Goal: Information Seeking & Learning: Learn about a topic

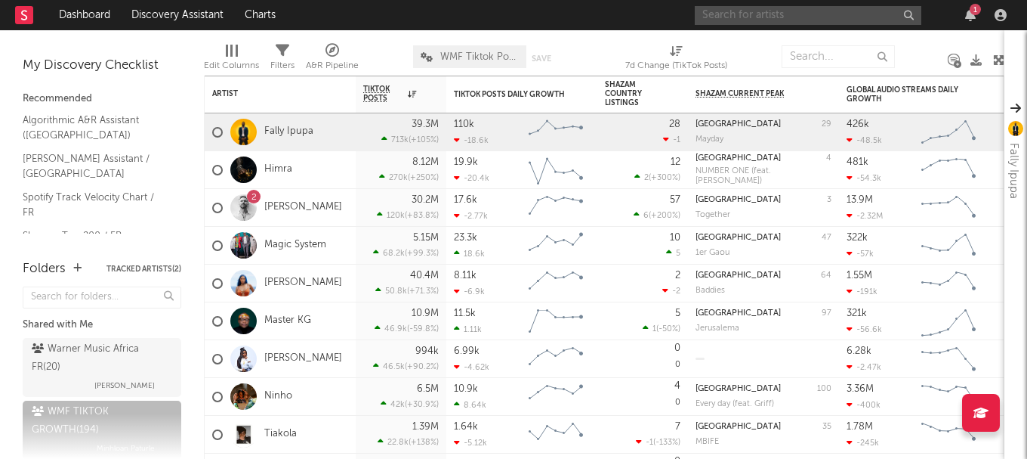
click at [820, 15] on input "text" at bounding box center [808, 15] width 227 height 19
click at [795, 12] on input "text" at bounding box center [808, 15] width 227 height 19
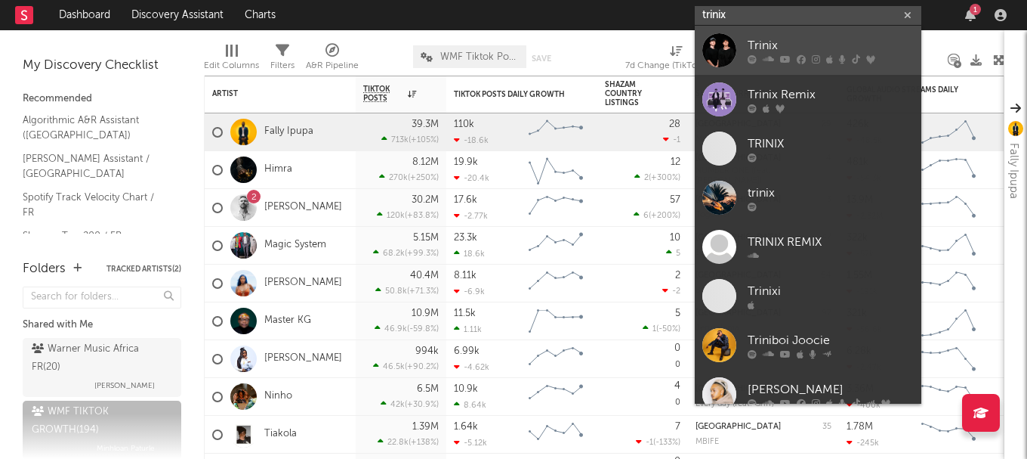
type input "trinix"
click at [796, 35] on link "Trinix" at bounding box center [808, 50] width 227 height 49
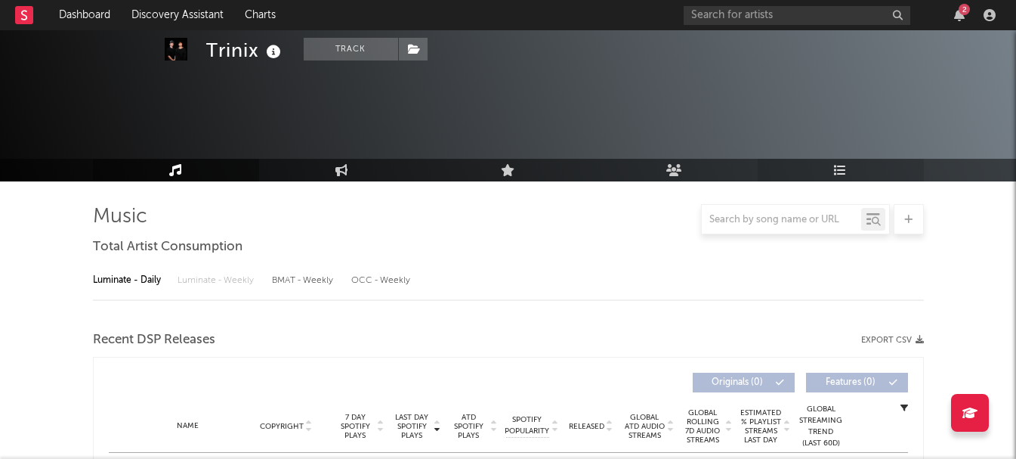
select select "6m"
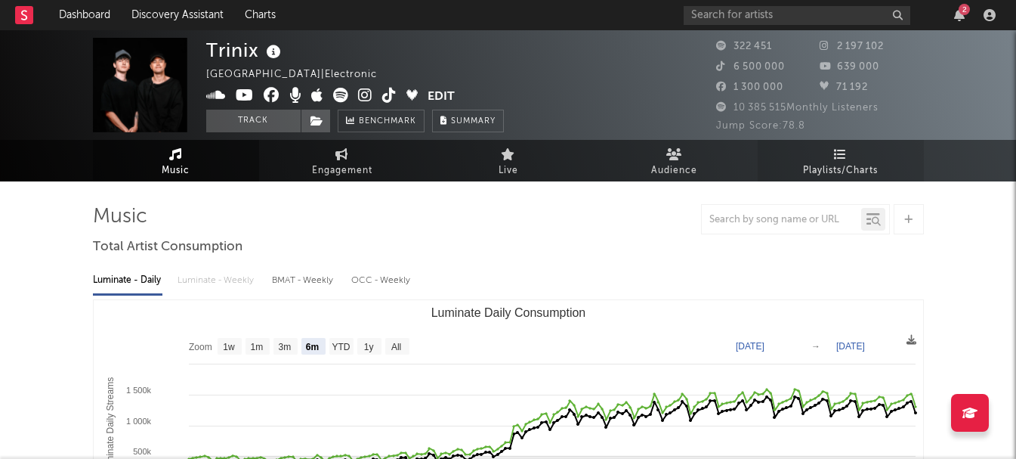
click at [826, 172] on span "Playlists/Charts" at bounding box center [840, 171] width 75 height 18
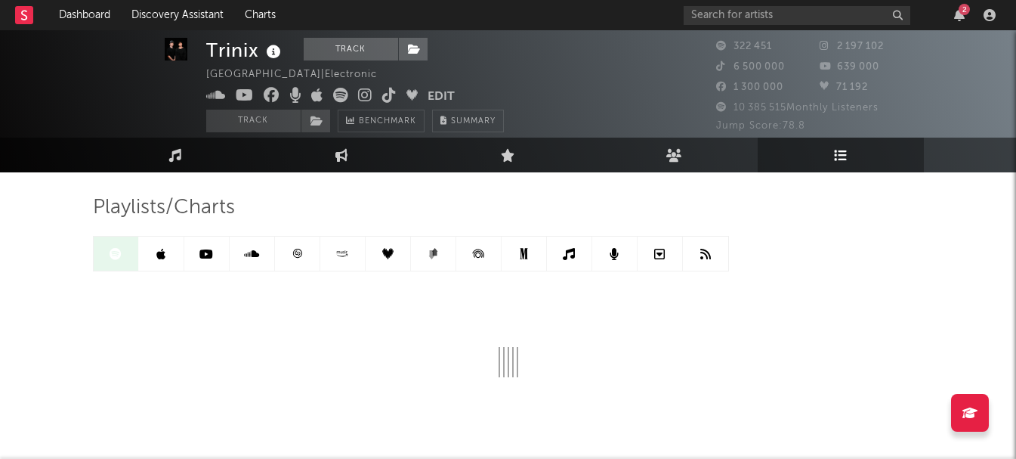
scroll to position [20, 0]
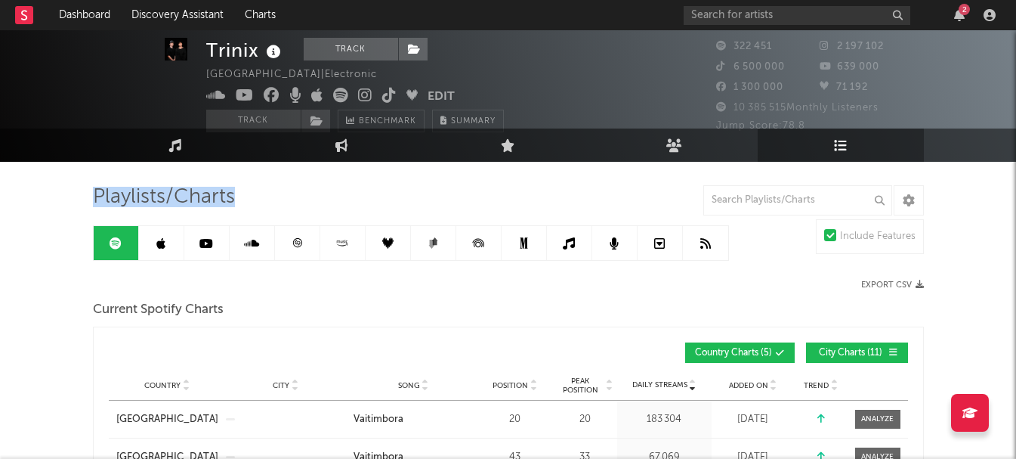
drag, startPoint x: 94, startPoint y: 195, endPoint x: 255, endPoint y: 195, distance: 160.9
click at [255, 195] on div "Playlists/Charts" at bounding box center [508, 197] width 831 height 26
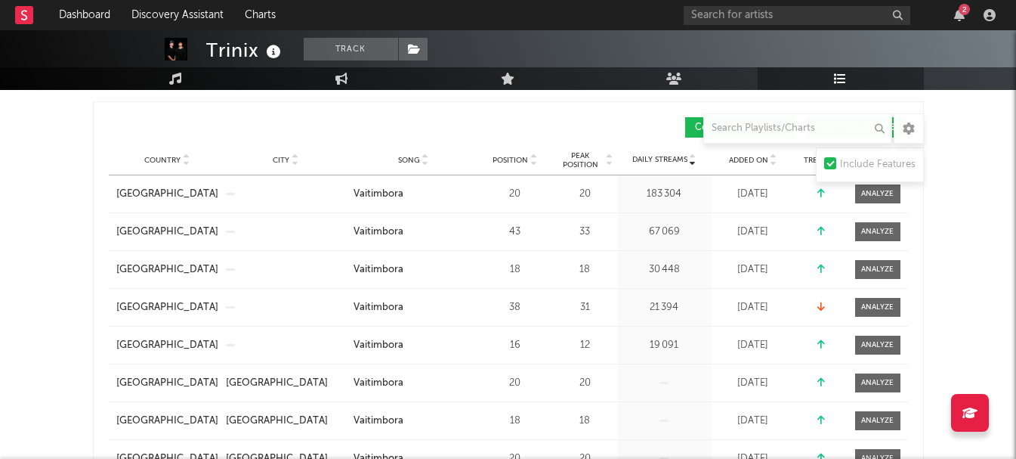
scroll to position [246, 0]
